Goal: Task Accomplishment & Management: Complete application form

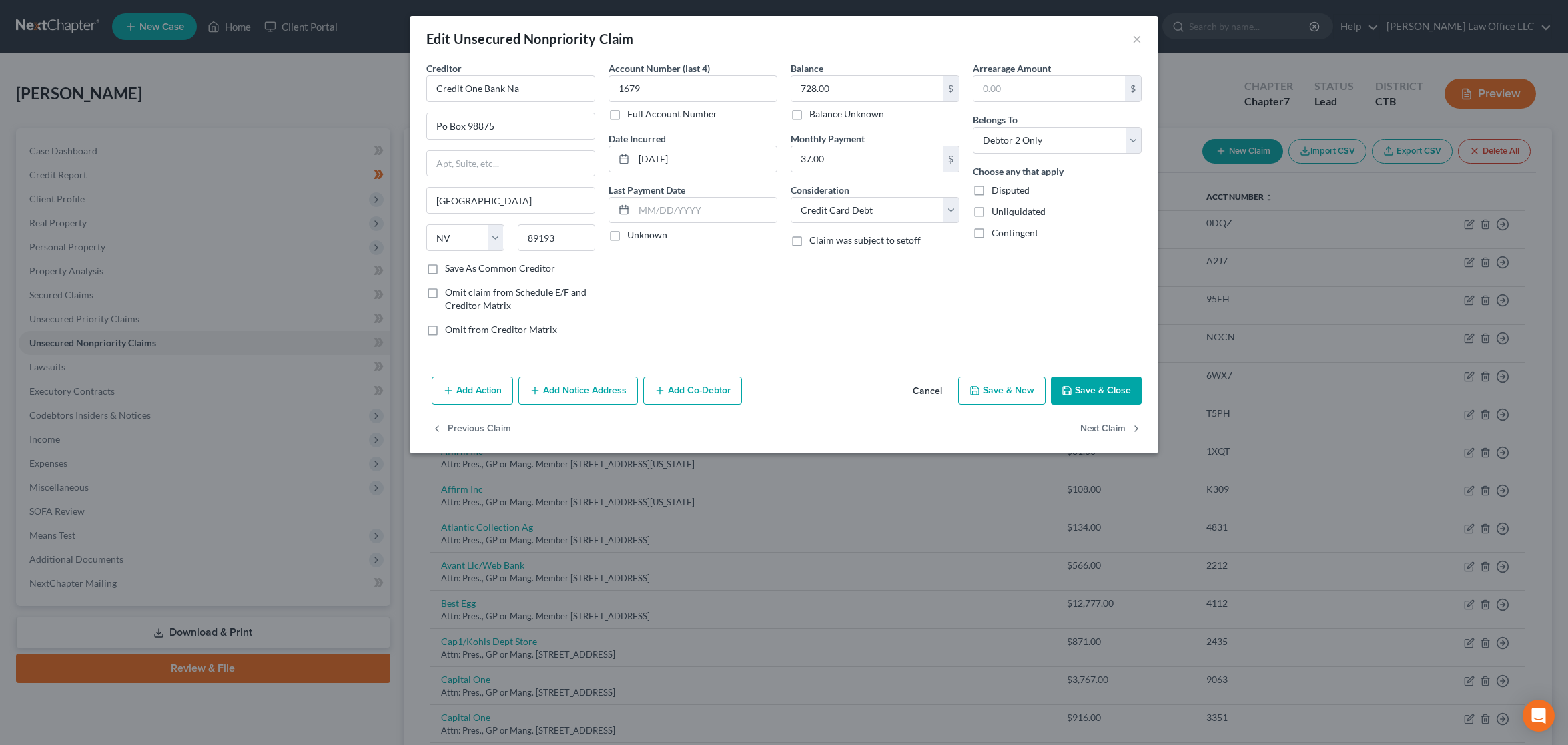
select select "31"
select select "2"
select select "1"
click at [1069, 438] on div "Previous Claim Next Claim" at bounding box center [784, 434] width 747 height 39
click at [1078, 394] on button "Save & Close" at bounding box center [1097, 390] width 90 height 28
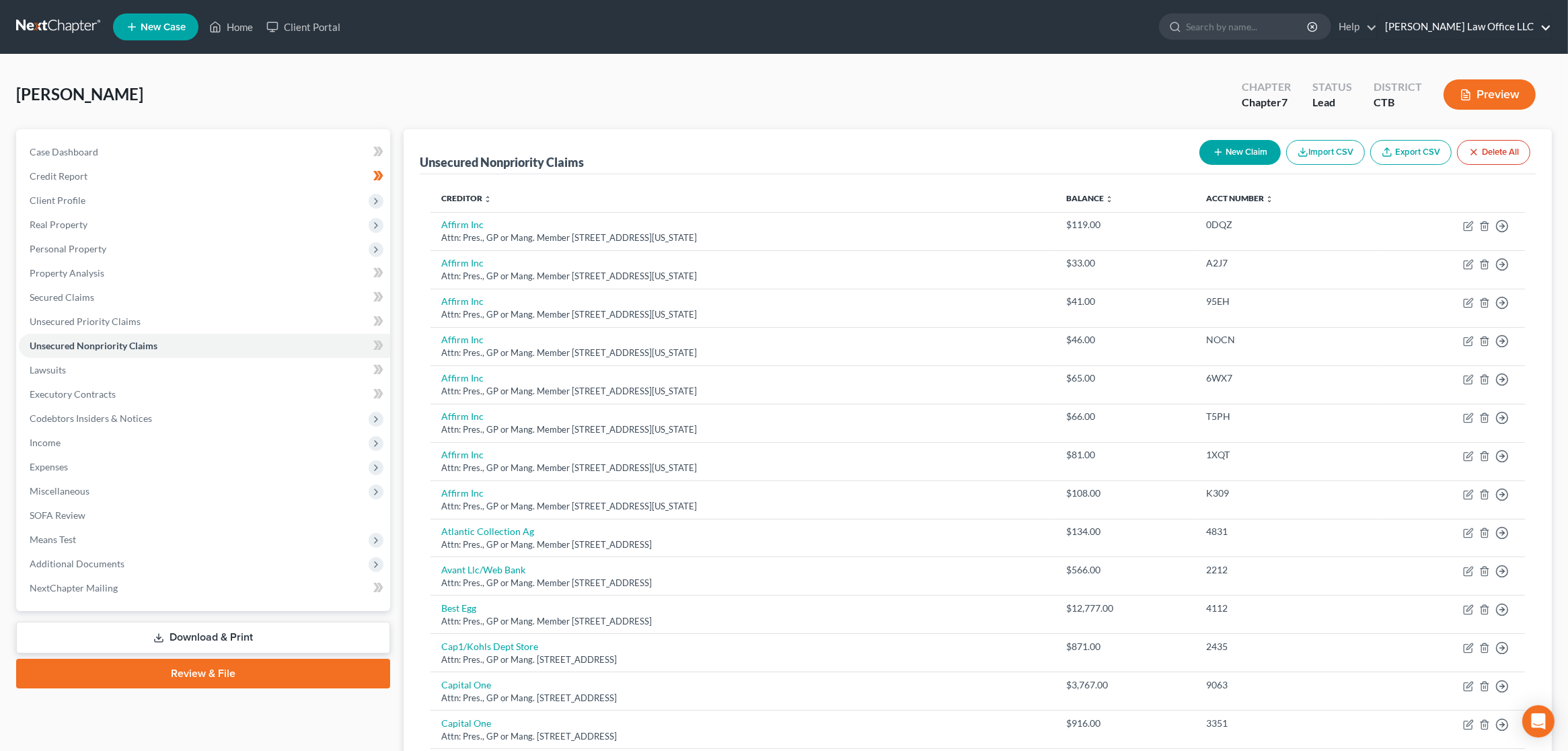
click at [1505, 23] on link "[PERSON_NAME] Law Office LLC" at bounding box center [1465, 27] width 173 height 24
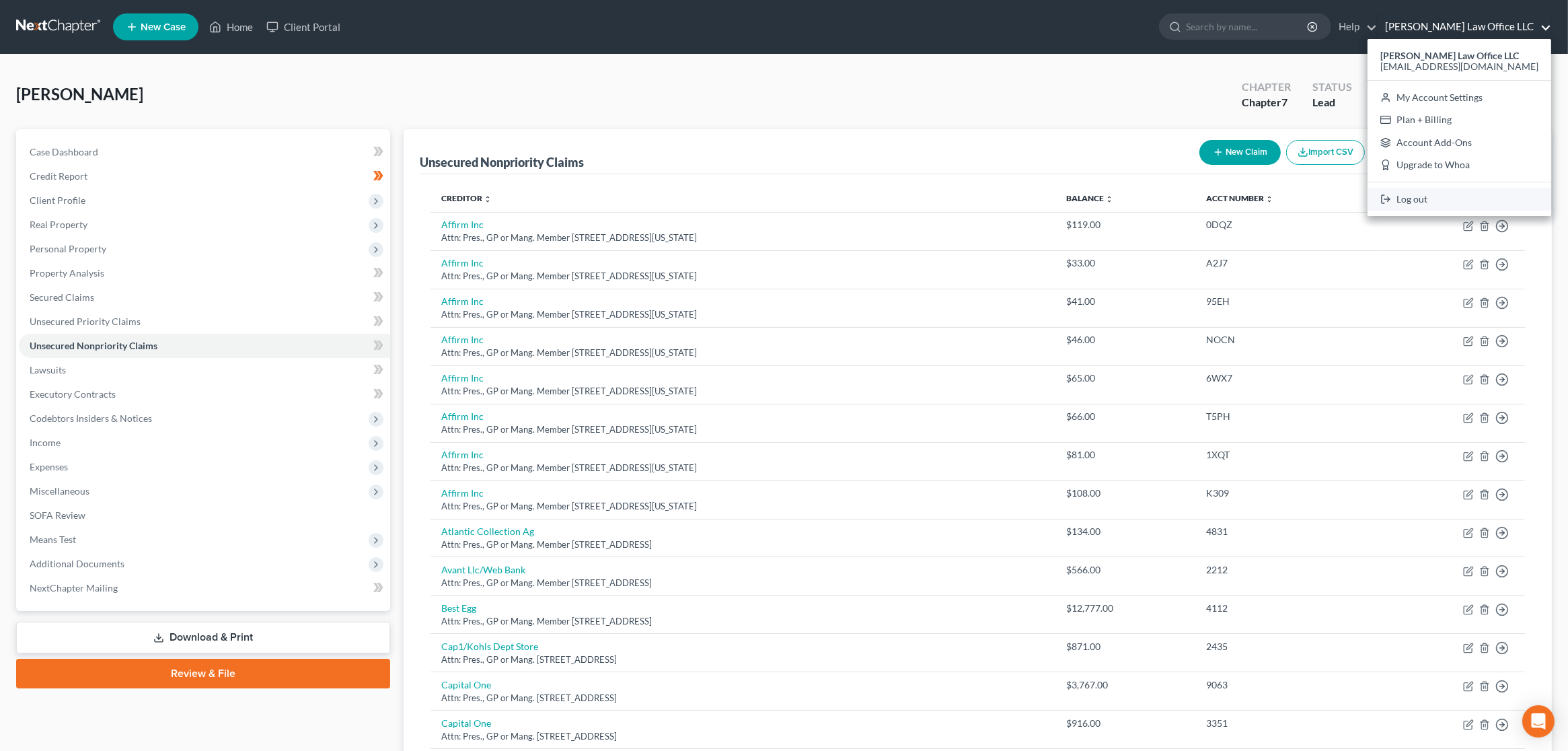
click at [1446, 202] on link "Log out" at bounding box center [1460, 199] width 184 height 23
